Goal: Information Seeking & Learning: Learn about a topic

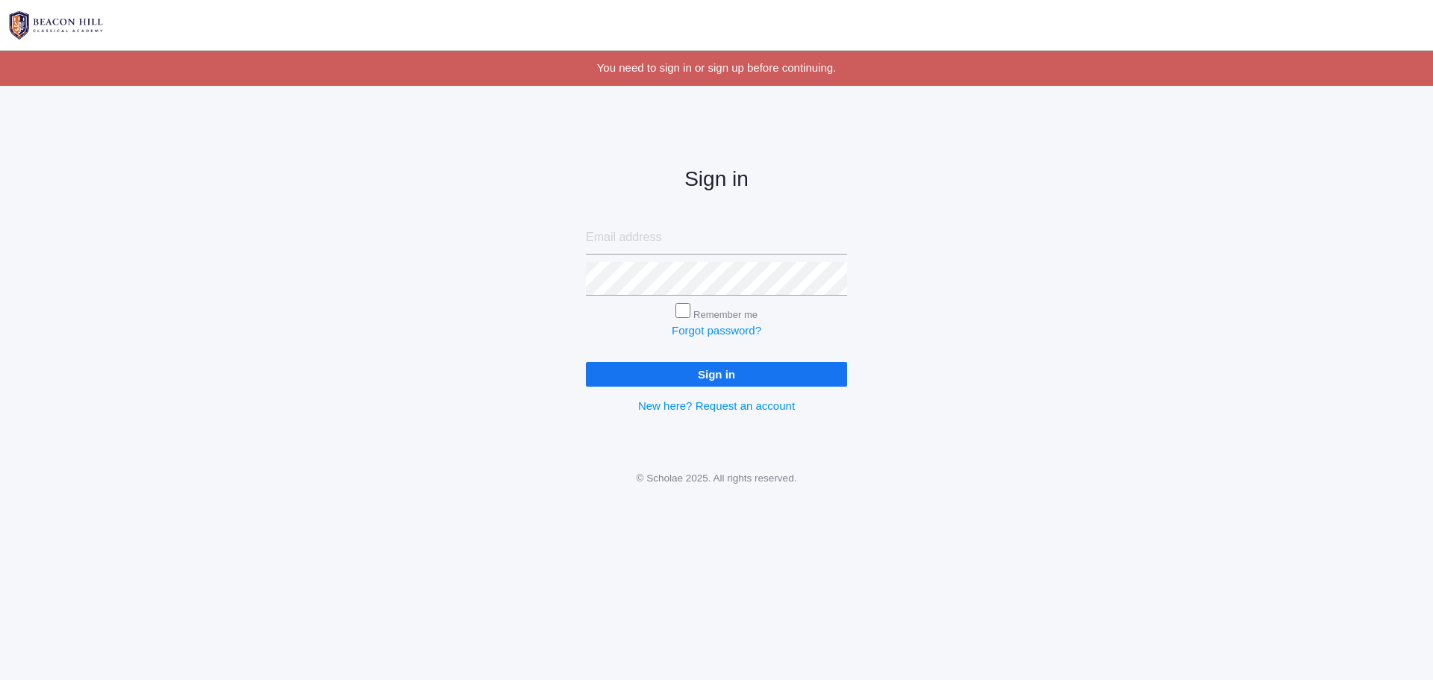
type input "ramonaedlin@fastmail.com"
click at [712, 372] on input "Sign in" at bounding box center [716, 374] width 261 height 25
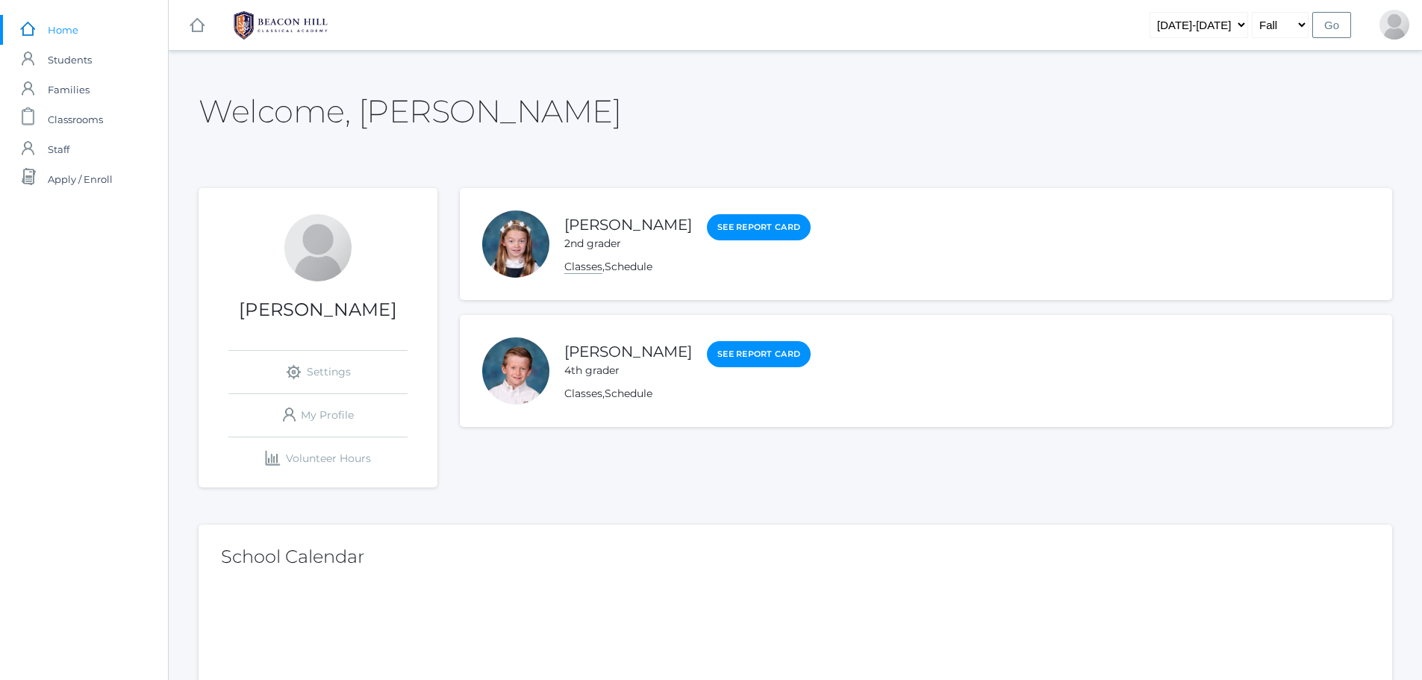
click at [590, 273] on link "Classes" at bounding box center [583, 267] width 38 height 14
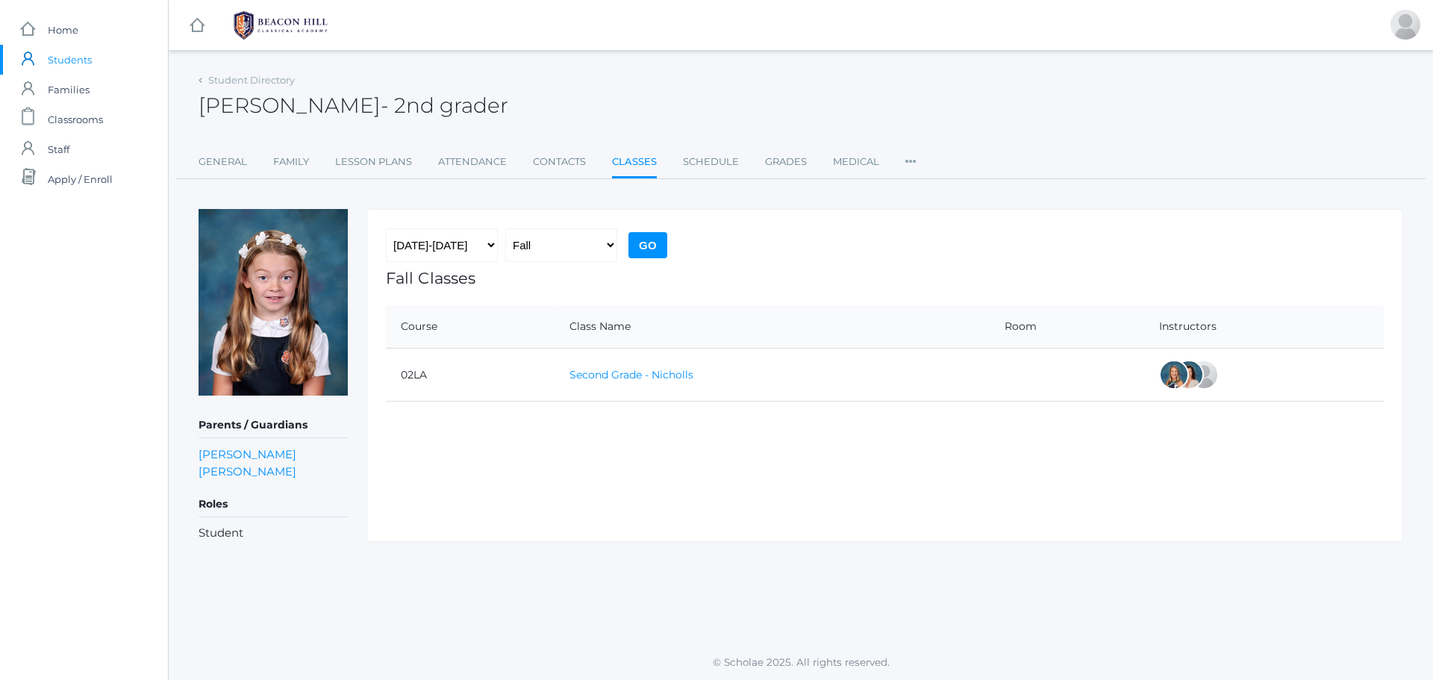
click at [647, 372] on link "Second Grade - Nicholls" at bounding box center [631, 374] width 124 height 13
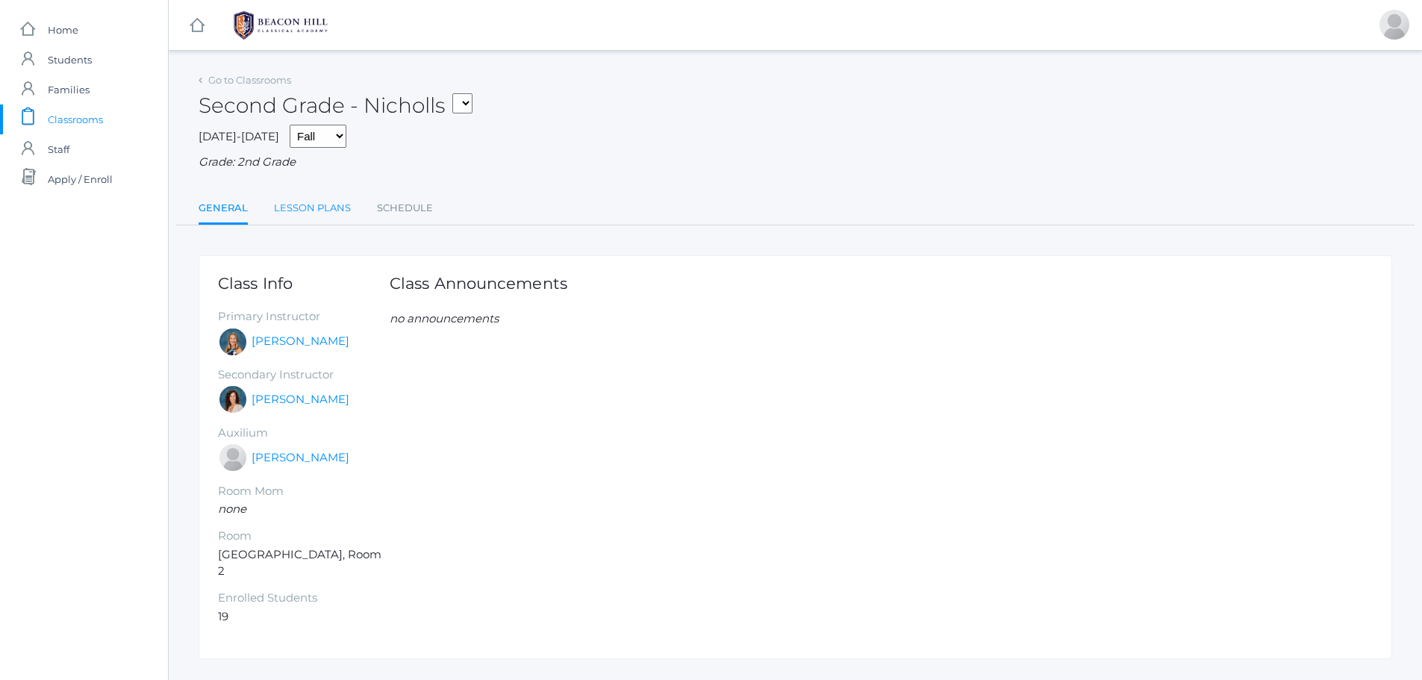
click at [304, 210] on link "Lesson Plans" at bounding box center [312, 208] width 77 height 30
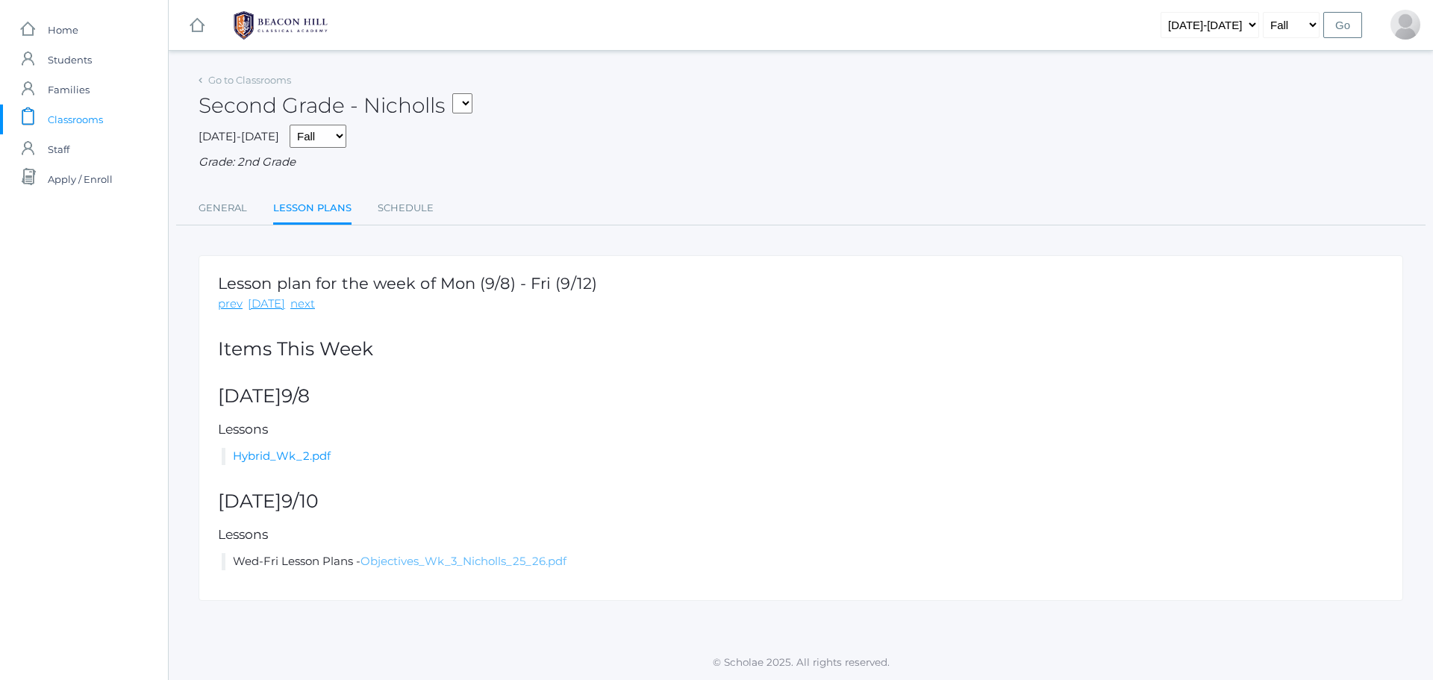
click at [472, 568] on link "Objectives_Wk_3_Nicholls_25_26.pdf" at bounding box center [463, 561] width 206 height 14
click at [278, 449] on div "Lesson plan for the week of Mon (9/8) - Fri (9/12) prev [DATE] next Items [DATE…" at bounding box center [801, 428] width 1205 height 346
click at [276, 455] on link "Hybrid_Wk_2.pdf" at bounding box center [282, 456] width 98 height 14
